Goal: Find specific page/section: Find specific page/section

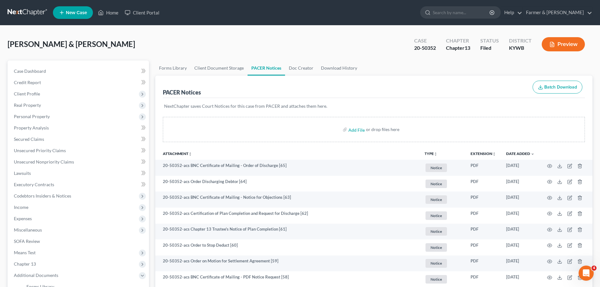
click at [16, 13] on link at bounding box center [28, 12] width 40 height 11
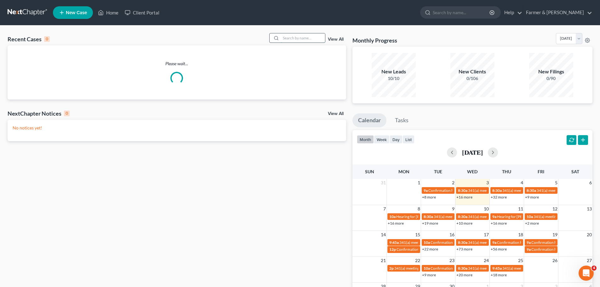
click at [299, 38] on input "search" at bounding box center [303, 37] width 44 height 9
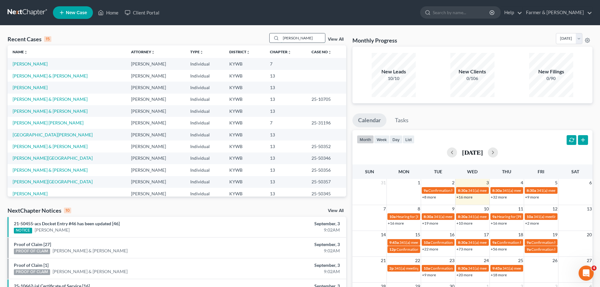
click at [310, 40] on input "[PERSON_NAME]" at bounding box center [303, 37] width 44 height 9
drag, startPoint x: 306, startPoint y: 37, endPoint x: 247, endPoint y: 42, distance: 58.8
click at [247, 42] on div "Recent Cases 15 [PERSON_NAME] View All" at bounding box center [177, 39] width 339 height 12
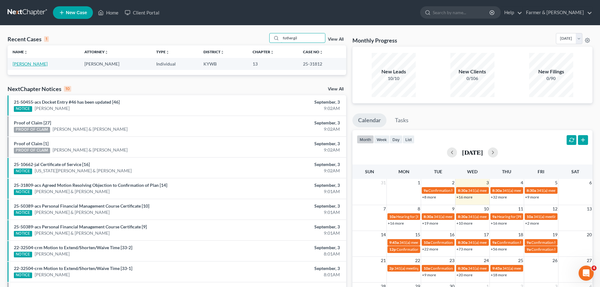
type input "fothergil"
click at [31, 63] on link "[PERSON_NAME]" at bounding box center [30, 63] width 35 height 5
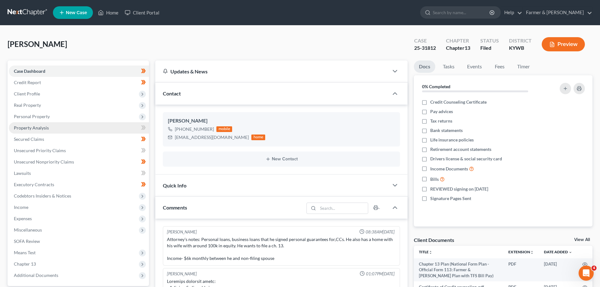
scroll to position [142, 0]
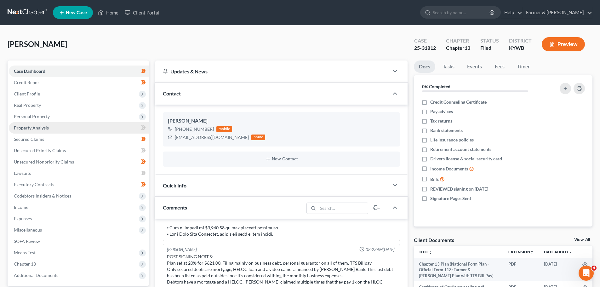
click at [30, 127] on span "Property Analysis" at bounding box center [31, 127] width 35 height 5
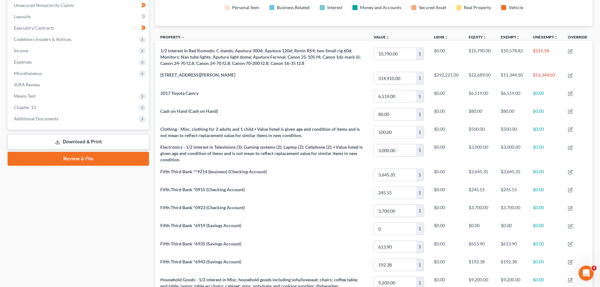
scroll to position [158, 0]
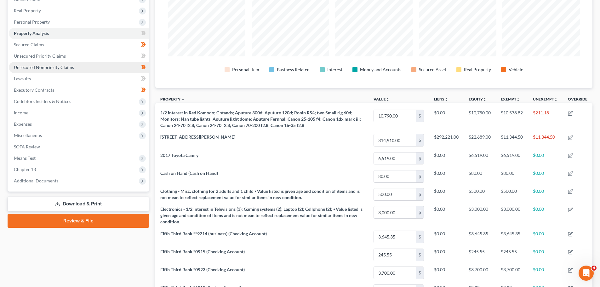
click at [36, 70] on link "Unsecured Nonpriority Claims" at bounding box center [79, 67] width 140 height 11
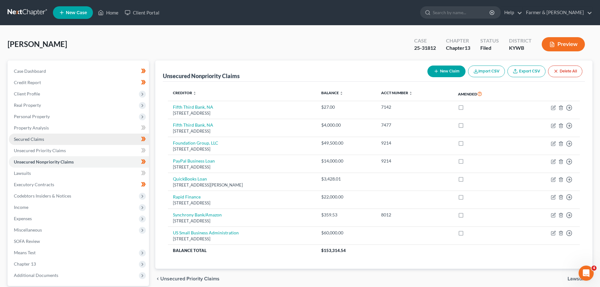
click at [26, 141] on span "Secured Claims" at bounding box center [29, 138] width 30 height 5
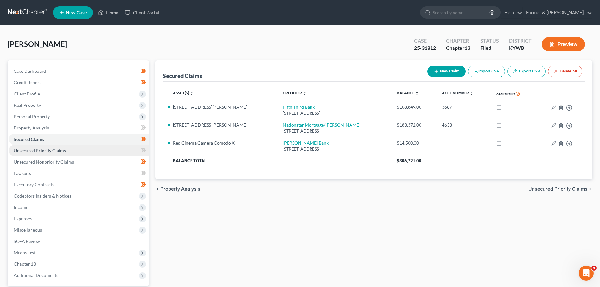
click at [23, 150] on span "Unsecured Priority Claims" at bounding box center [40, 150] width 52 height 5
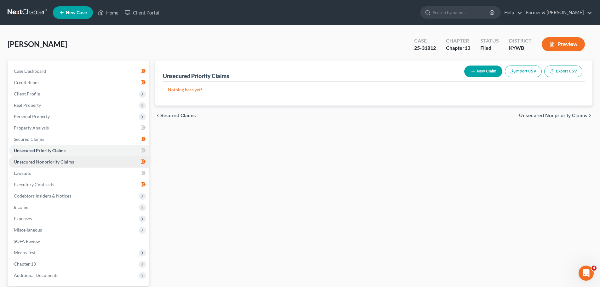
click at [32, 160] on span "Unsecured Nonpriority Claims" at bounding box center [44, 161] width 60 height 5
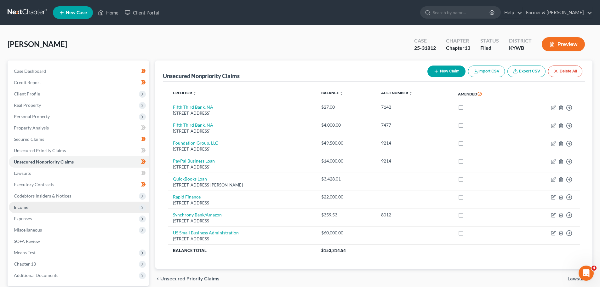
click at [21, 205] on span "Income" at bounding box center [21, 207] width 14 height 5
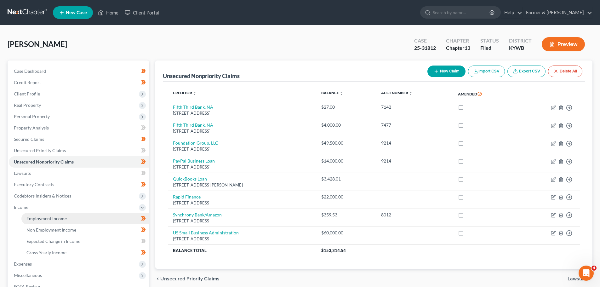
click at [32, 216] on span "Employment Income" at bounding box center [46, 218] width 40 height 5
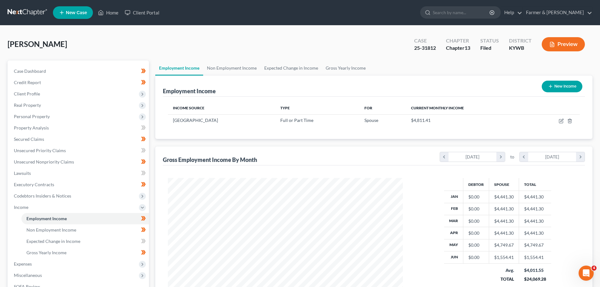
scroll to position [118, 248]
click at [29, 94] on span "Client Profile" at bounding box center [27, 93] width 26 height 5
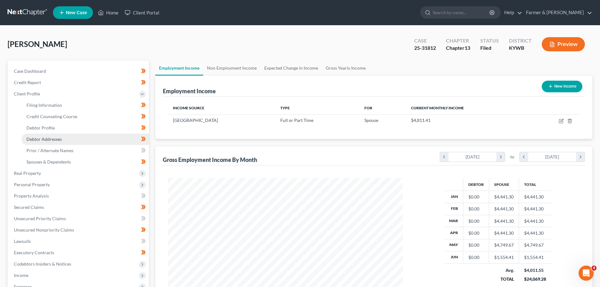
click at [46, 140] on span "Debtor Addresses" at bounding box center [43, 138] width 35 height 5
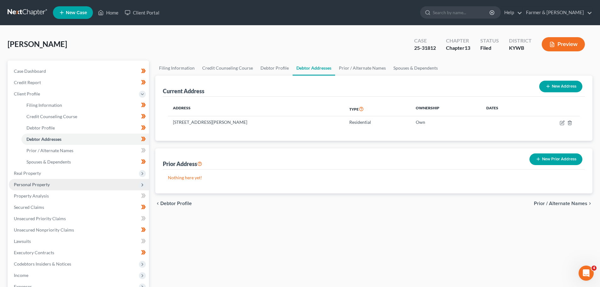
click at [32, 185] on span "Personal Property" at bounding box center [32, 184] width 36 height 5
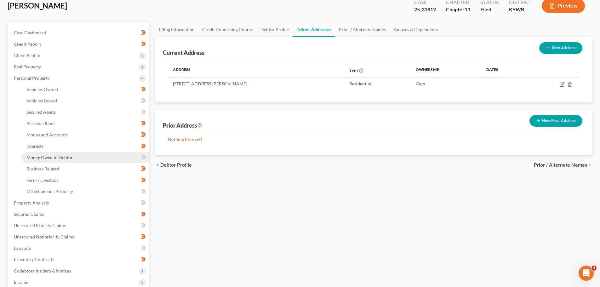
scroll to position [126, 0]
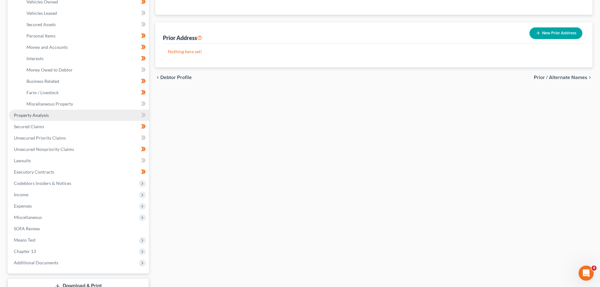
click at [38, 120] on link "Property Analysis" at bounding box center [79, 115] width 140 height 11
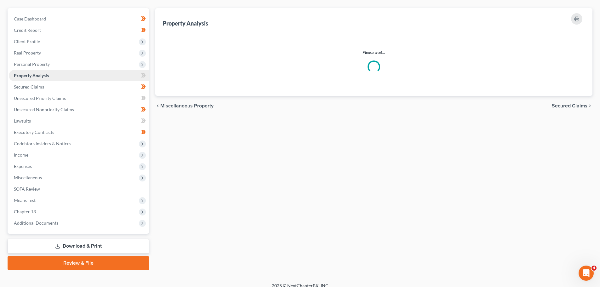
scroll to position [24, 0]
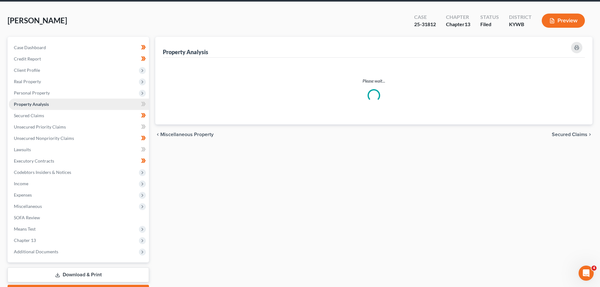
click at [38, 110] on link "Property Analysis" at bounding box center [79, 104] width 140 height 11
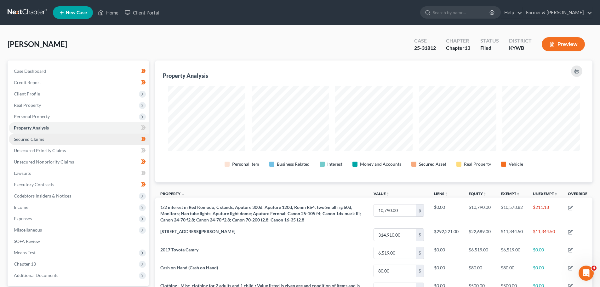
scroll to position [122, 437]
click at [38, 141] on span "Secured Claims" at bounding box center [29, 138] width 30 height 5
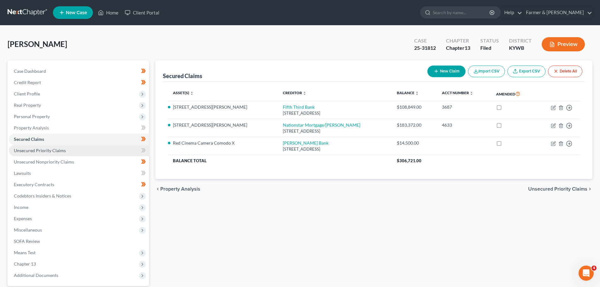
click at [42, 151] on span "Unsecured Priority Claims" at bounding box center [40, 150] width 52 height 5
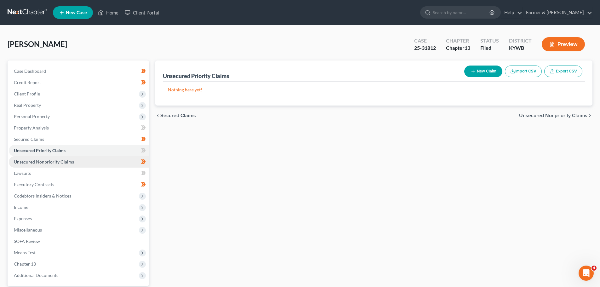
click at [46, 162] on span "Unsecured Nonpriority Claims" at bounding box center [44, 161] width 60 height 5
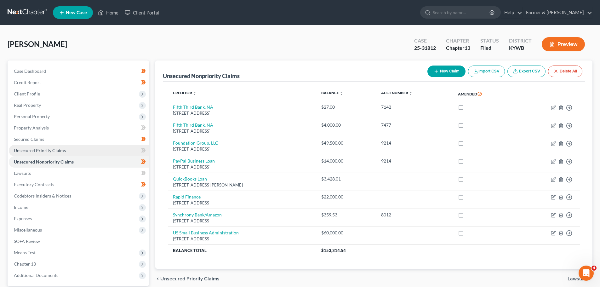
click at [41, 148] on span "Unsecured Priority Claims" at bounding box center [40, 150] width 52 height 5
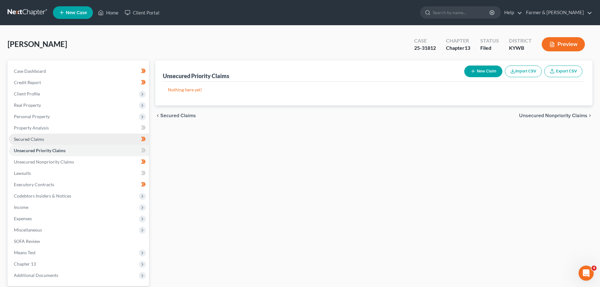
click at [33, 138] on span "Secured Claims" at bounding box center [29, 138] width 30 height 5
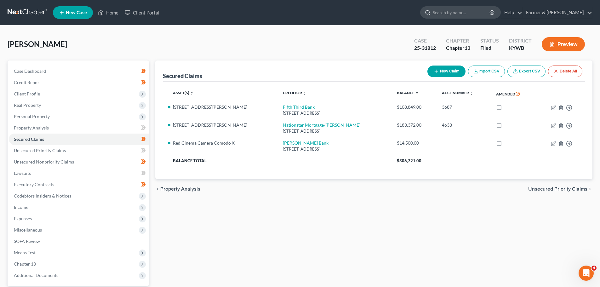
click at [479, 14] on input "search" at bounding box center [462, 13] width 58 height 12
click at [4, 5] on nav "Home New Case Client Portal Farmer & Wright [EMAIL_ADDRESS][DOMAIN_NAME] My Acc…" at bounding box center [300, 12] width 600 height 25
click at [11, 8] on link at bounding box center [28, 12] width 40 height 11
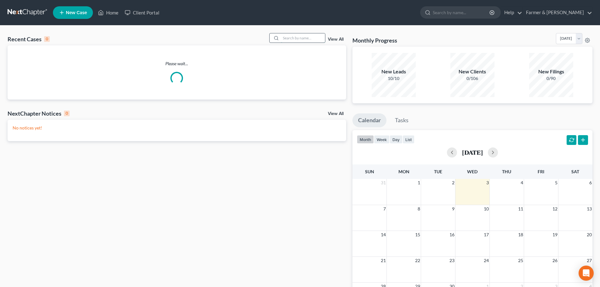
click at [299, 40] on input "search" at bounding box center [303, 37] width 44 height 9
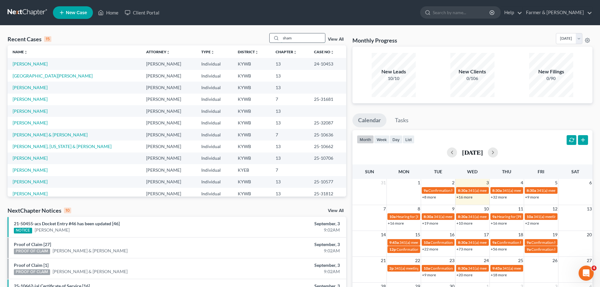
click at [285, 38] on input "sham" at bounding box center [303, 37] width 44 height 9
click at [288, 37] on input "sham" at bounding box center [303, 37] width 44 height 9
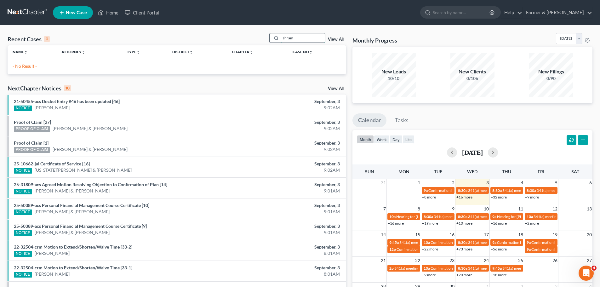
drag, startPoint x: 274, startPoint y: 35, endPoint x: 270, endPoint y: 35, distance: 3.8
click at [272, 35] on div "shram" at bounding box center [297, 38] width 56 height 10
click at [286, 39] on input "shraM" at bounding box center [303, 37] width 44 height 9
type input "schraM"
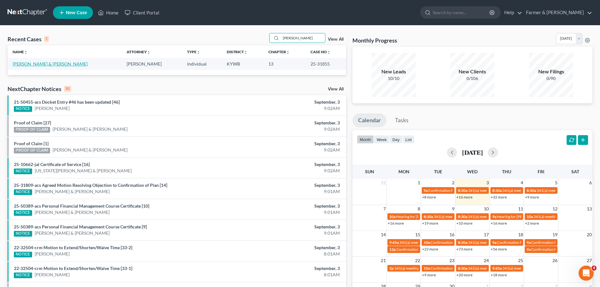
click at [49, 64] on link "Schramkowski, Scot & Chandler, Sandra" at bounding box center [50, 63] width 75 height 5
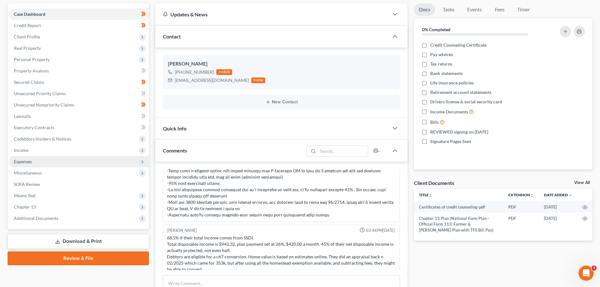
scroll to position [63, 0]
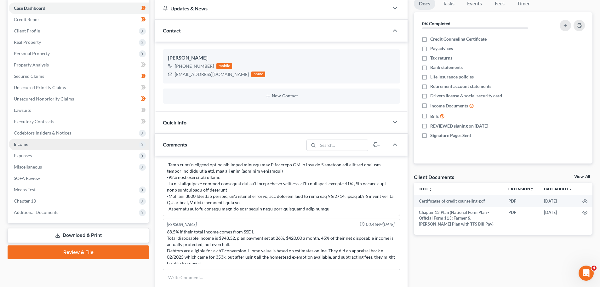
click at [19, 146] on span "Income" at bounding box center [21, 144] width 14 height 5
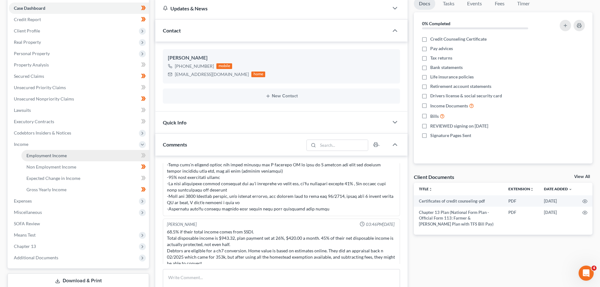
click at [38, 156] on span "Employment Income" at bounding box center [46, 155] width 40 height 5
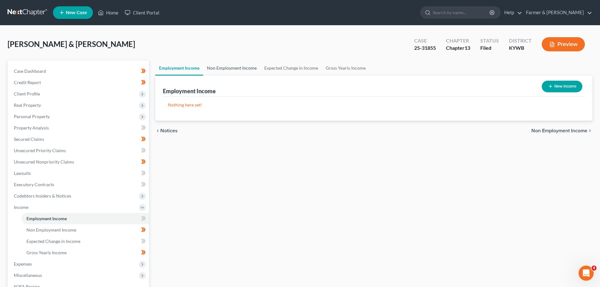
click at [217, 69] on link "Non Employment Income" at bounding box center [231, 68] width 57 height 15
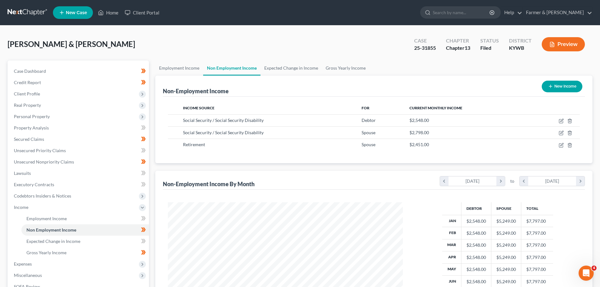
scroll to position [118, 248]
click at [34, 141] on span "Secured Claims" at bounding box center [29, 138] width 30 height 5
